Goal: Transaction & Acquisition: Purchase product/service

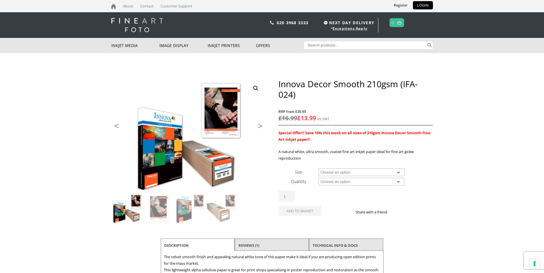
click at [397, 172] on select "Choose an option A4 Sheet A3 Sheet A3+ Sheet A2 Sheet 17" Wide Roll 24" Wide Ro…" at bounding box center [361, 173] width 86 height 8
click at [318, 169] on select "Choose an option A4 Sheet A3 Sheet A3+ Sheet A2 Sheet 17" Wide Roll 24" Wide Ro…" at bounding box center [361, 173] width 86 height 8
select select "a3-sheet-2"
click at [397, 181] on select "Choose an option 25 Sheets" at bounding box center [361, 182] width 86 height 8
select select "25-sheets"
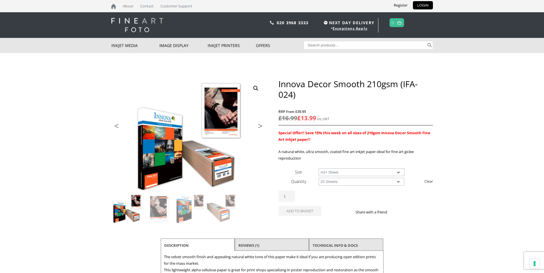
click at [318, 178] on select "Choose an option 25 Sheets" at bounding box center [361, 182] width 86 height 8
select select "a3-sheet-2"
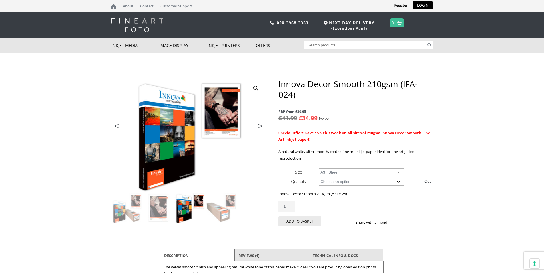
click at [291, 208] on input "1" at bounding box center [286, 206] width 17 height 11
click at [291, 205] on input "2" at bounding box center [286, 206] width 17 height 11
type input "1"
click at [292, 207] on input "1" at bounding box center [286, 206] width 17 height 11
click at [308, 223] on button "Add to basket" at bounding box center [299, 222] width 43 height 10
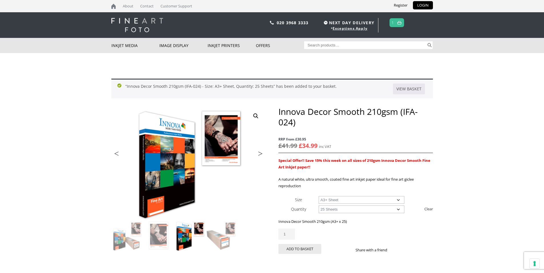
click at [431, 209] on link "Clear" at bounding box center [428, 209] width 9 height 9
select select
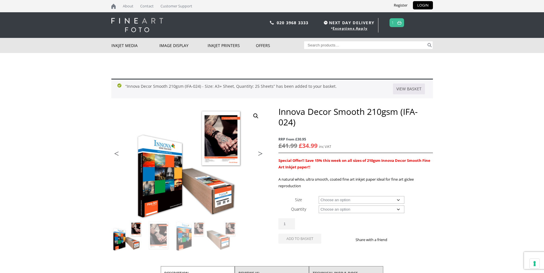
click at [397, 199] on select "Choose an option A4 Sheet A3 Sheet A3+ Sheet A2 Sheet 17" Wide Roll 24" Wide Ro…" at bounding box center [361, 200] width 86 height 8
click at [318, 196] on select "Choose an option A4 Sheet A3 Sheet A3+ Sheet A2 Sheet 17" Wide Roll 24" Wide Ro…" at bounding box center [361, 200] width 86 height 8
select select "17-wide-roll"
click at [397, 208] on select "Choose an option 30m" at bounding box center [361, 210] width 86 height 8
select select "30m"
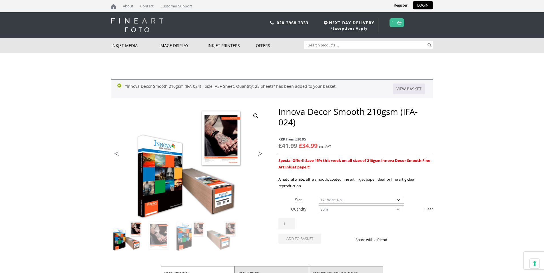
click at [318, 206] on select "Choose an option 30m" at bounding box center [361, 210] width 86 height 8
select select "17-wide-roll"
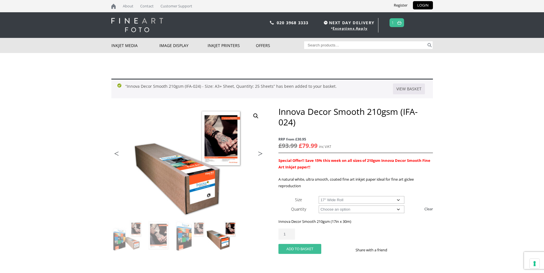
click at [300, 247] on button "Add to basket" at bounding box center [299, 249] width 43 height 10
click at [414, 92] on link "View basket" at bounding box center [409, 89] width 32 height 11
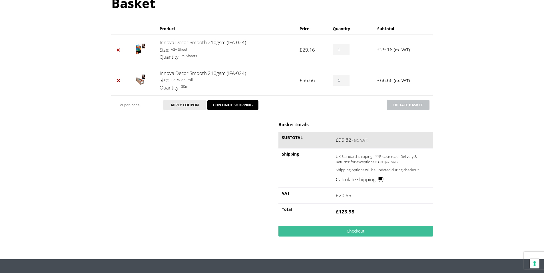
scroll to position [74, 0]
